Goal: Task Accomplishment & Management: Complete application form

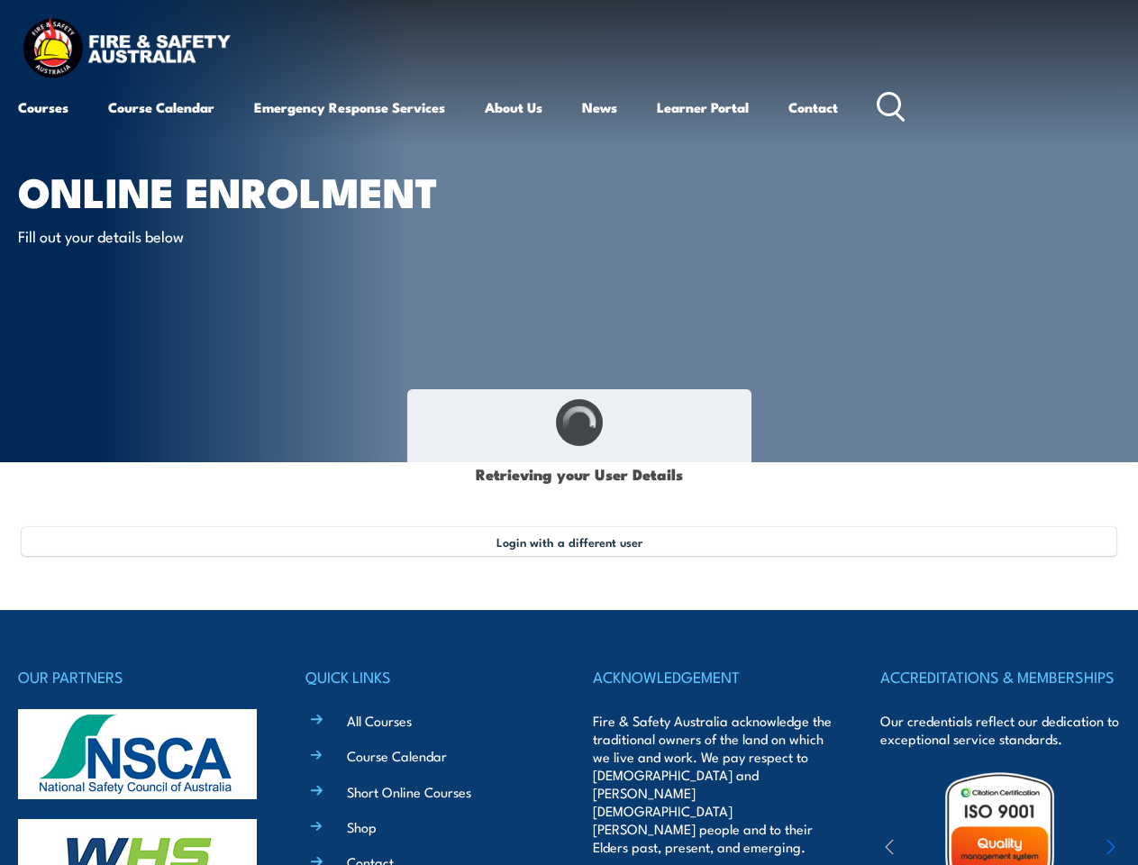
select select "Mrs"
type input "Peita"
type input "Otterbach"
type input "[DATE]"
type input "RE4JMC3UCJ"
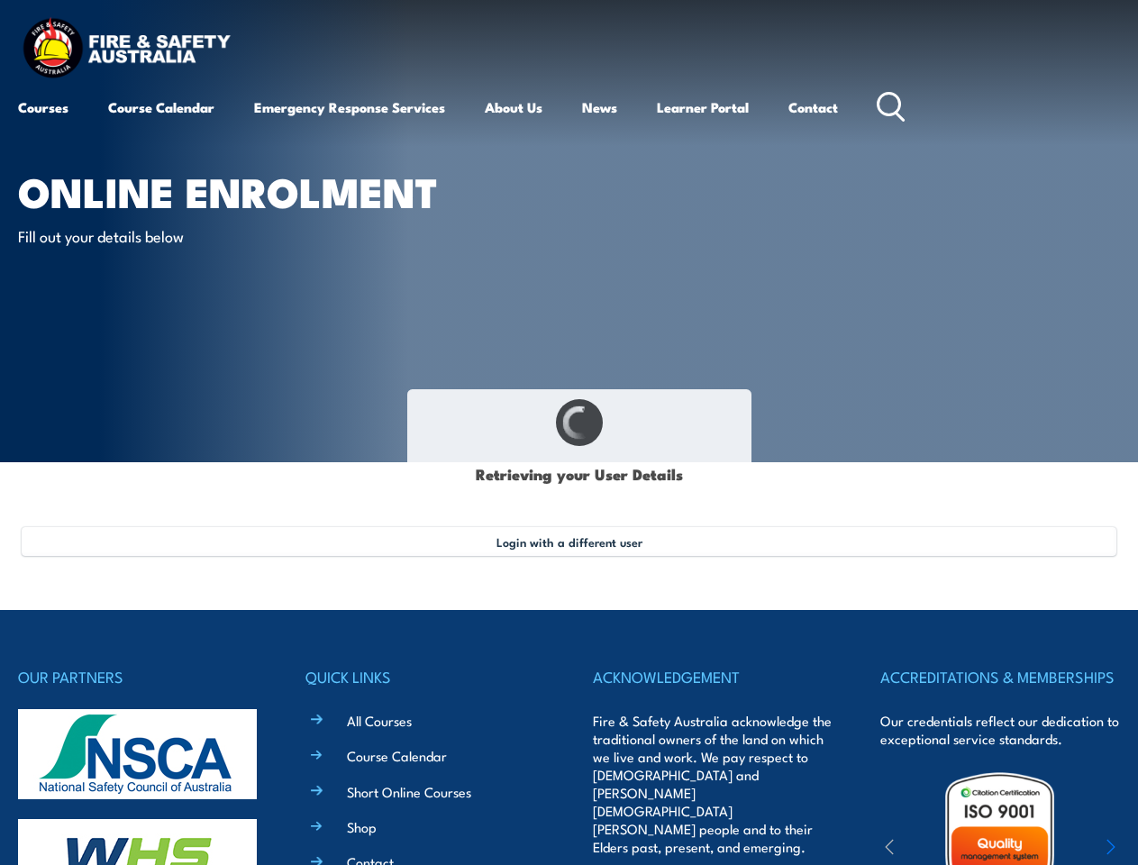
select select "F"
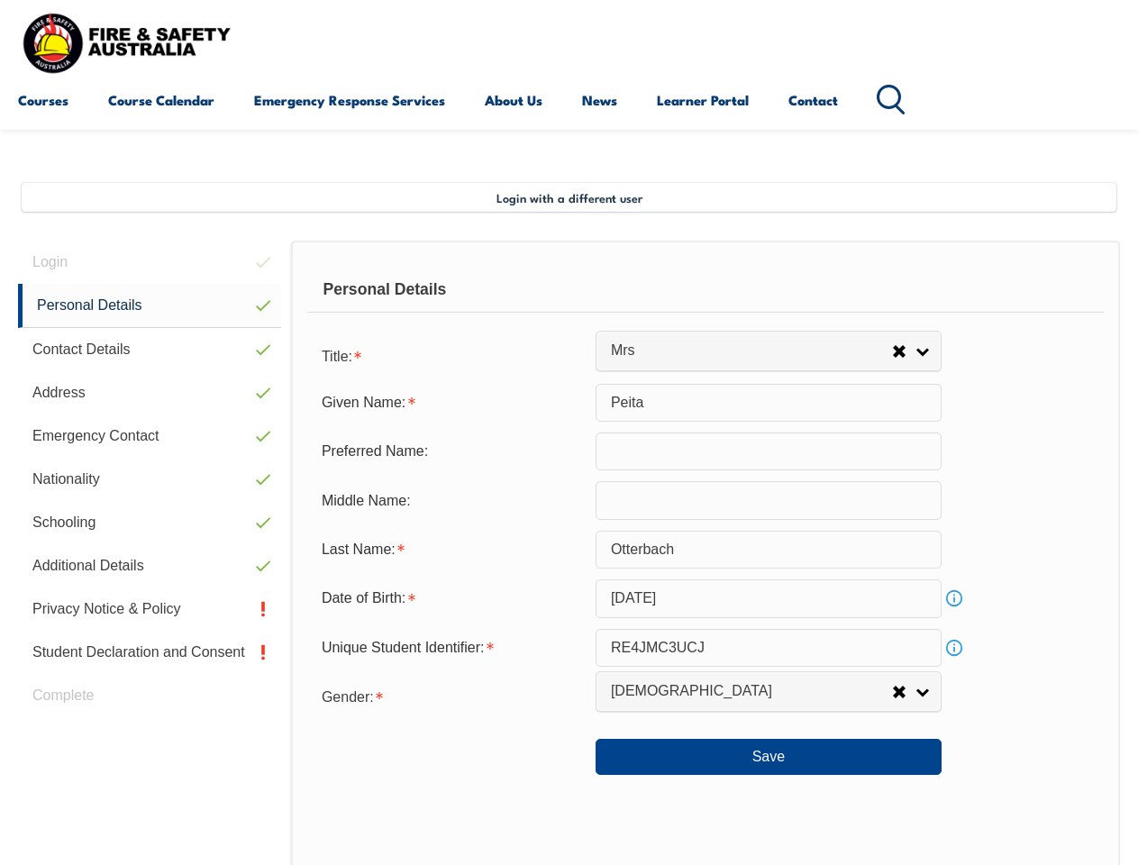
scroll to position [437, 0]
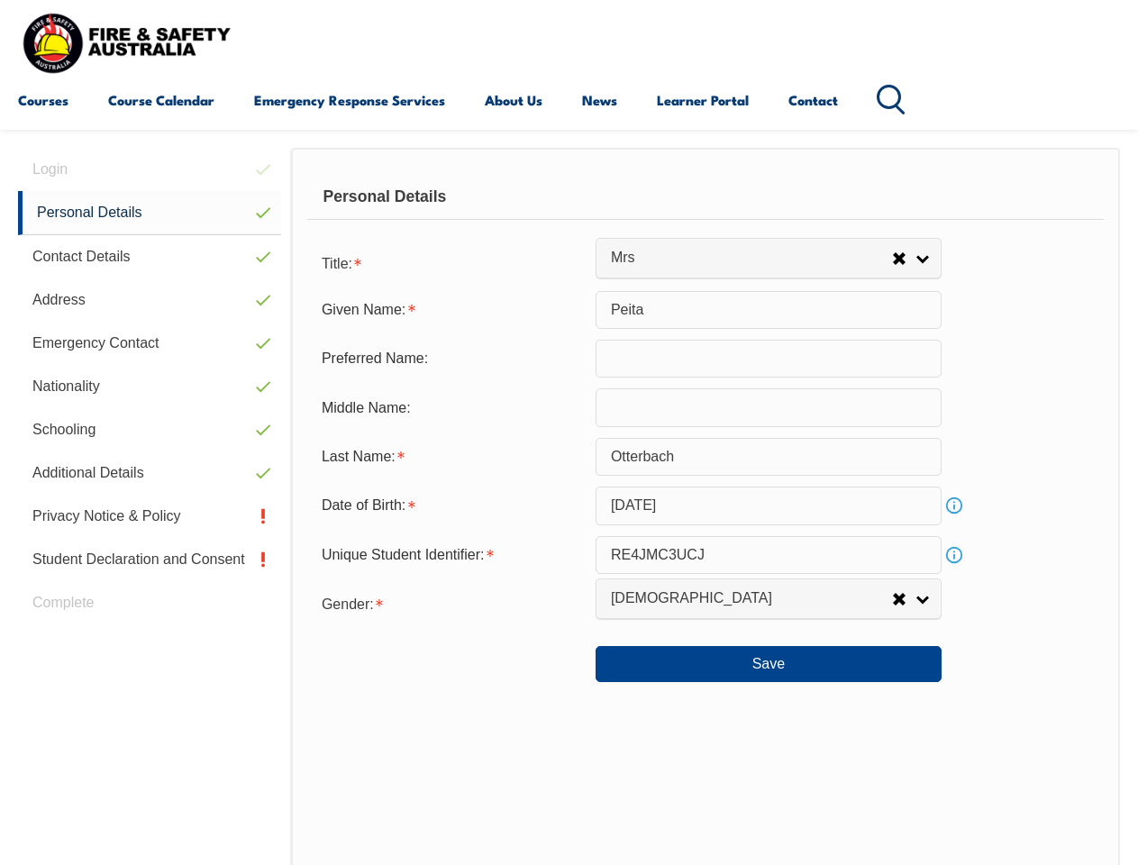
click at [568, 213] on div "Personal Details" at bounding box center [705, 197] width 796 height 45
click at [568, 506] on div "Date of Birth:" at bounding box center [451, 505] width 288 height 34
click at [150, 169] on div "Login Personal Details Contact Details Address Emergency Contact Nationality Sc…" at bounding box center [154, 616] width 273 height 936
click at [150, 213] on link "Personal Details" at bounding box center [149, 213] width 263 height 44
click at [150, 257] on link "Contact Details" at bounding box center [149, 256] width 263 height 43
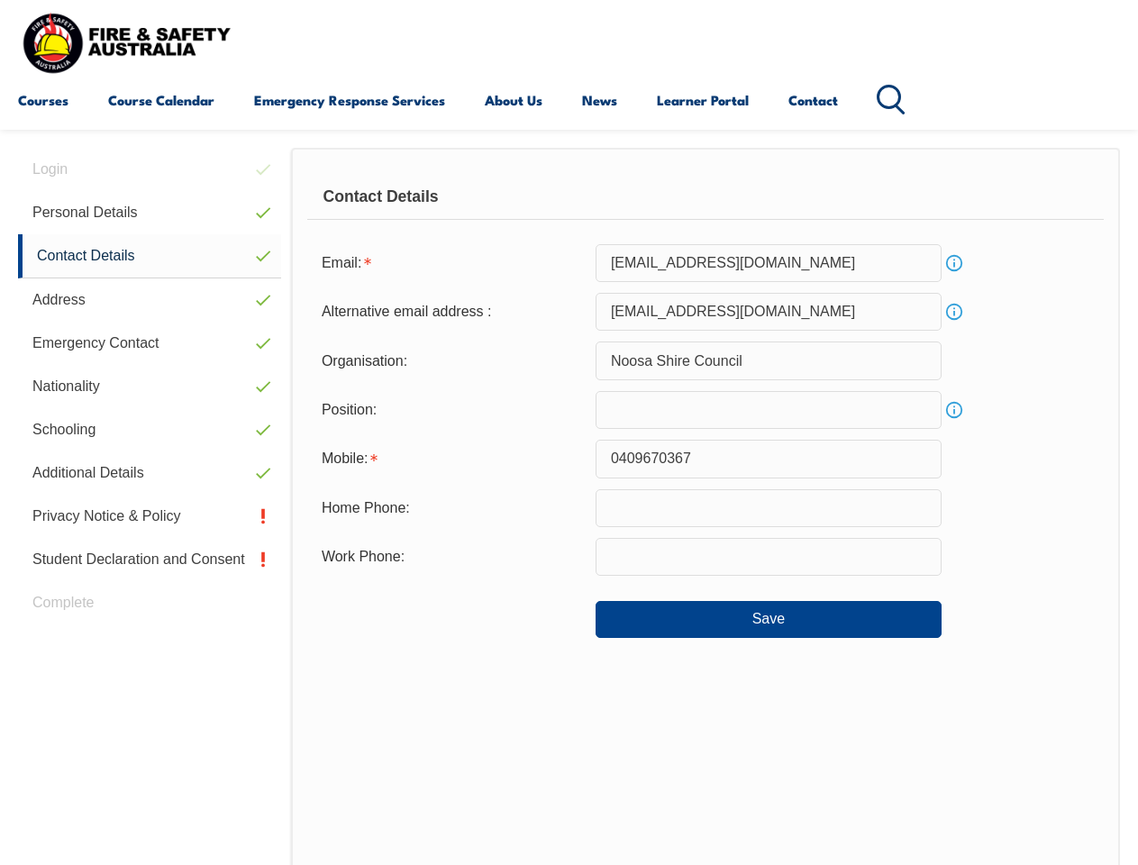
click at [150, 300] on link "Address" at bounding box center [149, 299] width 263 height 43
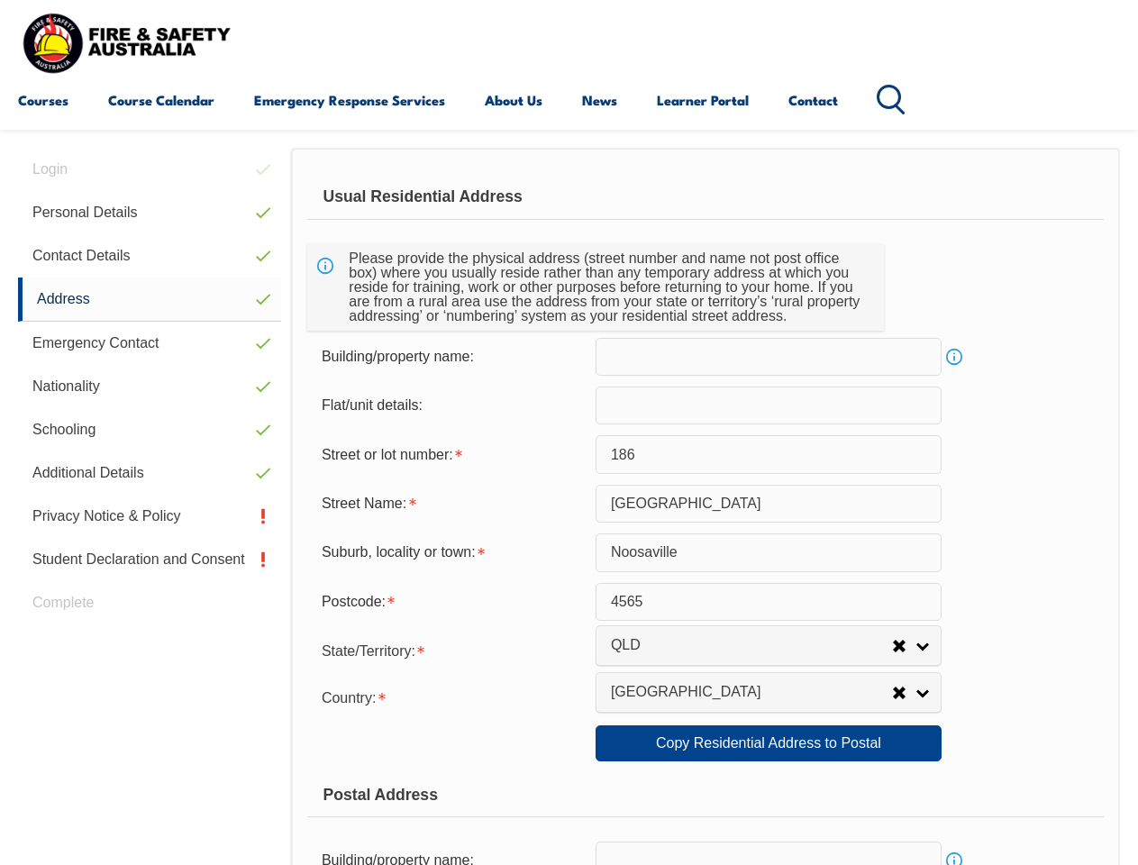
click at [150, 343] on link "Emergency Contact" at bounding box center [149, 343] width 263 height 43
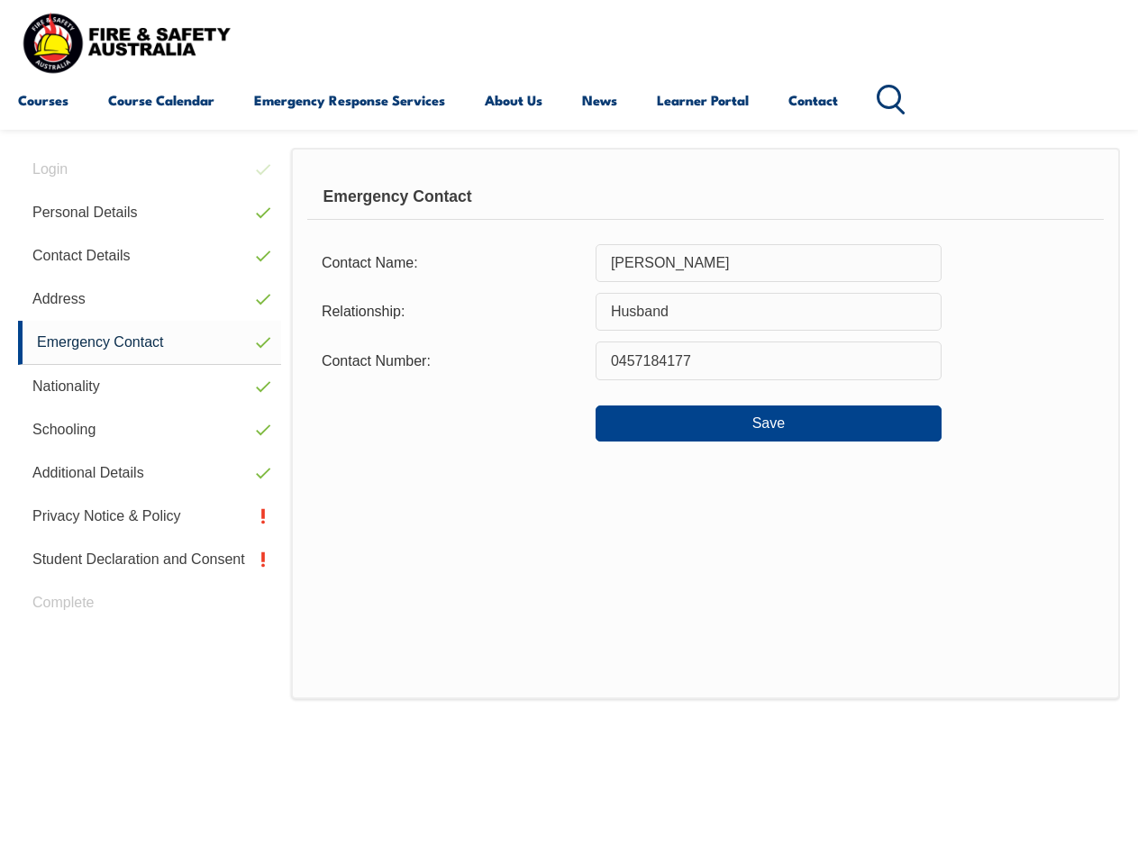
click at [150, 386] on link "Nationality" at bounding box center [149, 386] width 263 height 43
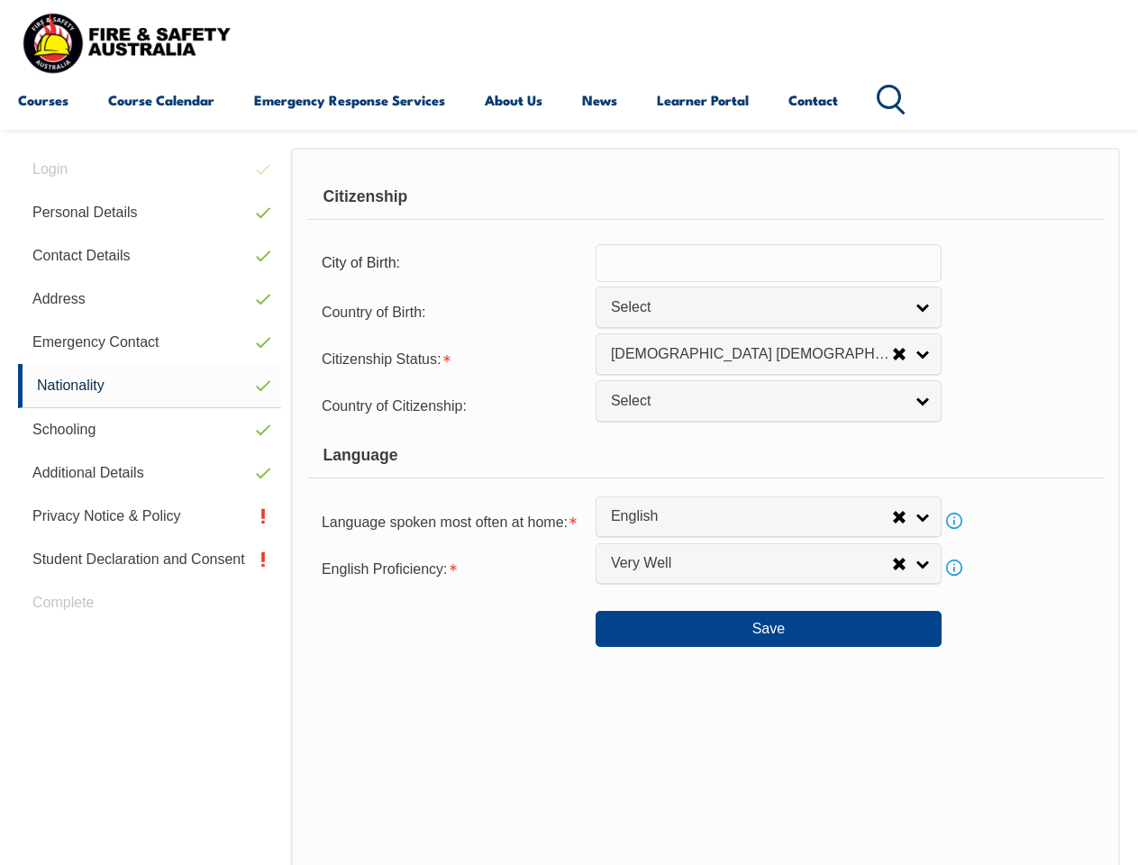
click at [150, 430] on link "Schooling" at bounding box center [149, 429] width 263 height 43
